Goal: Find specific page/section: Find specific page/section

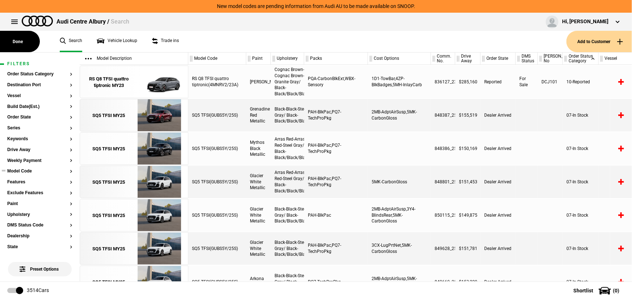
click at [22, 170] on button "Model Code" at bounding box center [39, 171] width 65 height 5
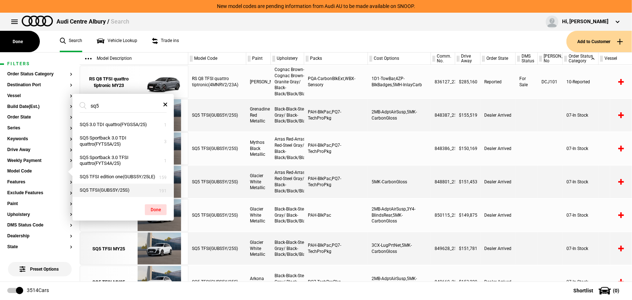
type input "sq5"
click at [103, 191] on button "SQ5 TFSI(GUBS5Y/25S)" at bounding box center [122, 190] width 101 height 13
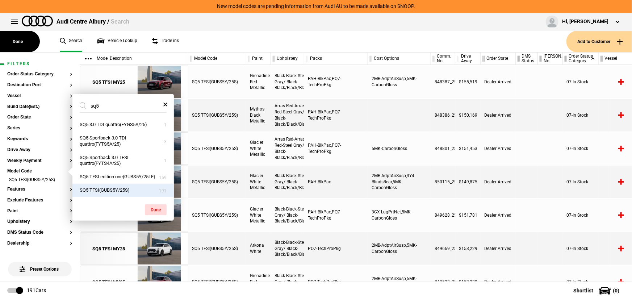
click at [227, 196] on div "SQ5 TFSI(GUBS5Y/25S)" at bounding box center [217, 182] width 58 height 33
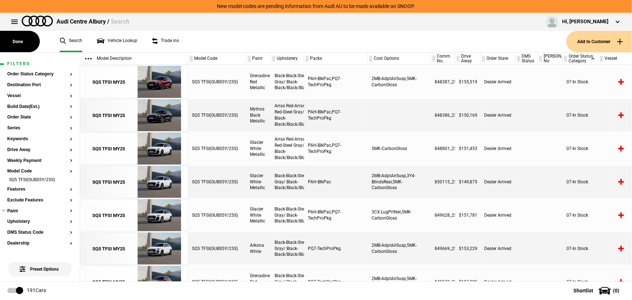
click at [14, 210] on button "Paint" at bounding box center [39, 211] width 65 height 5
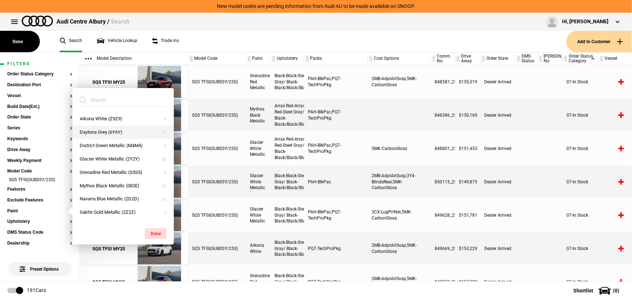
click at [108, 134] on button "Daytona Grey (6Y6Y)" at bounding box center [122, 132] width 101 height 13
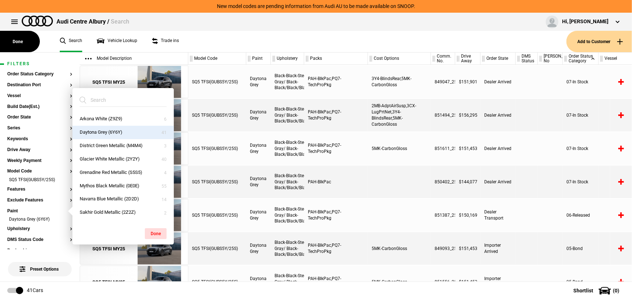
click at [282, 188] on div "Black-Black-Steel Gray/ Black-Black/Black/Black" at bounding box center [287, 182] width 33 height 33
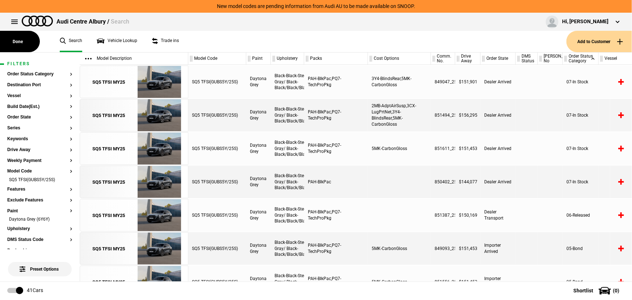
click at [326, 183] on div "PAH-BlkPac" at bounding box center [336, 182] width 64 height 33
click at [392, 148] on div "5MK-CarbonGloss" at bounding box center [399, 148] width 63 height 33
click at [415, 148] on div "5MK-CarbonGloss" at bounding box center [399, 148] width 63 height 33
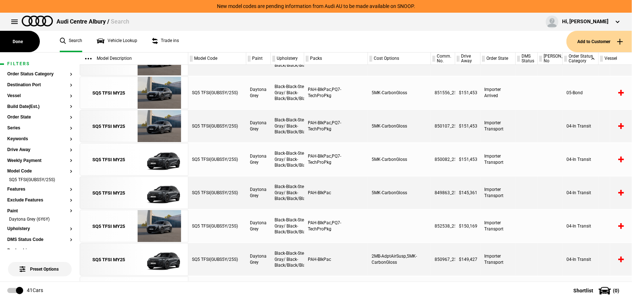
scroll to position [230, 0]
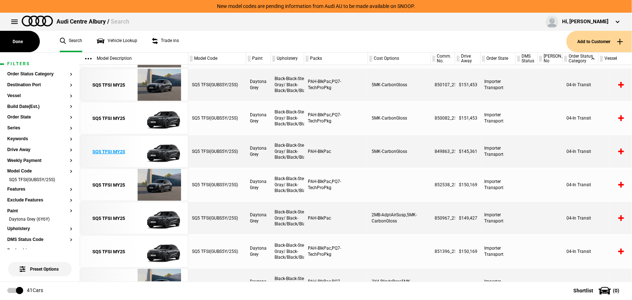
click at [111, 151] on div "SQ5 TFSI MY25" at bounding box center [109, 151] width 33 height 7
